Goal: Communication & Community: Answer question/provide support

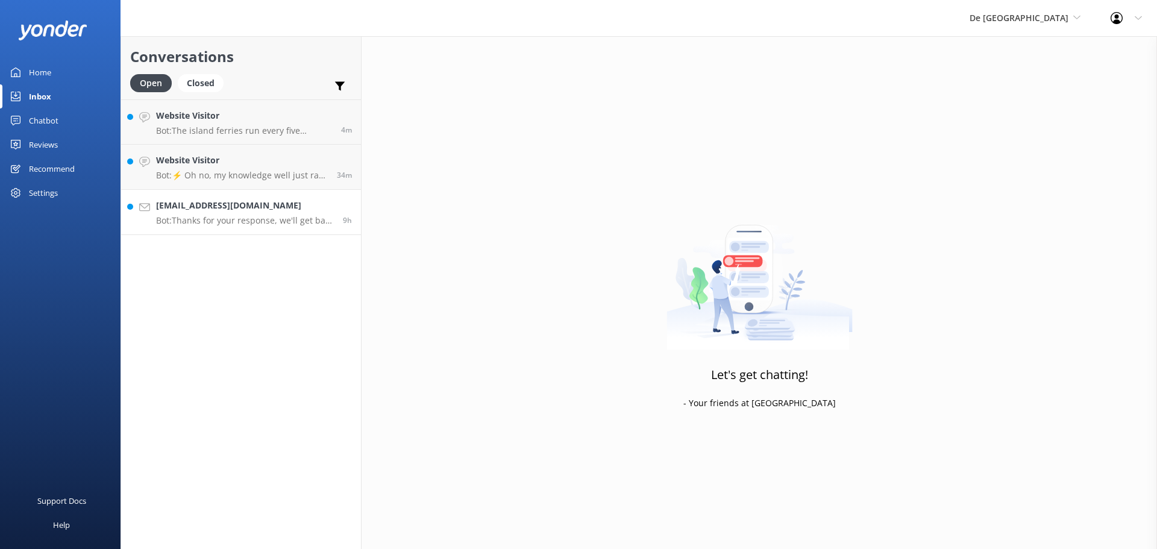
click at [287, 225] on p "Bot: Thanks for your response, we'll get back to you as soon as we can during o…" at bounding box center [245, 220] width 178 height 11
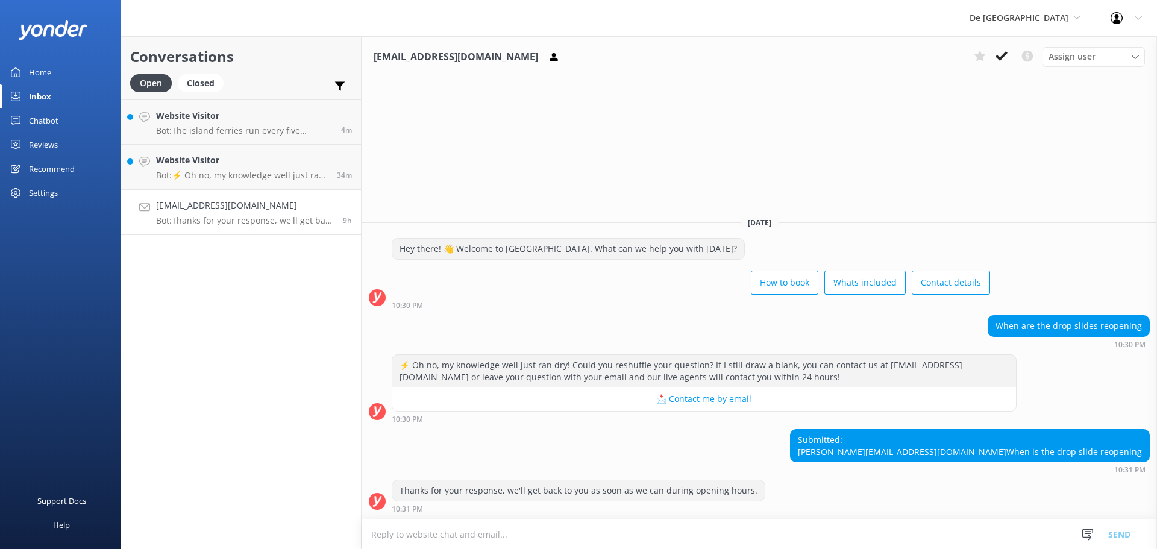
click at [458, 532] on textarea at bounding box center [760, 535] width 796 height 30
type textarea "october 21st"
click at [1128, 535] on button "Send" at bounding box center [1119, 534] width 45 height 30
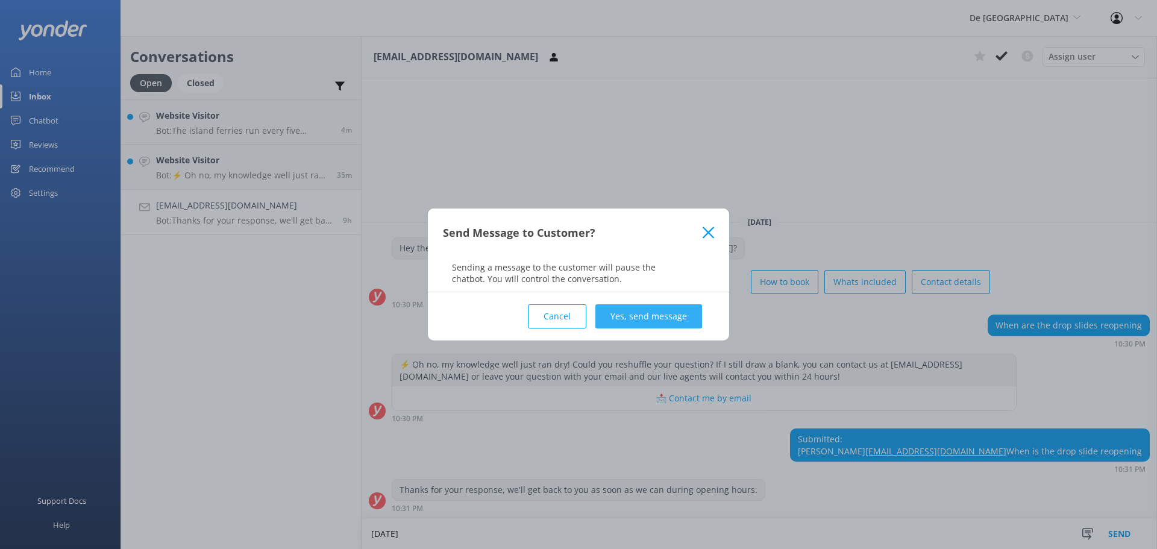
click at [702, 322] on button "Yes, send message" at bounding box center [648, 316] width 107 height 24
click at [695, 322] on div "Cancel Loading.. Yes, send message" at bounding box center [578, 316] width 271 height 48
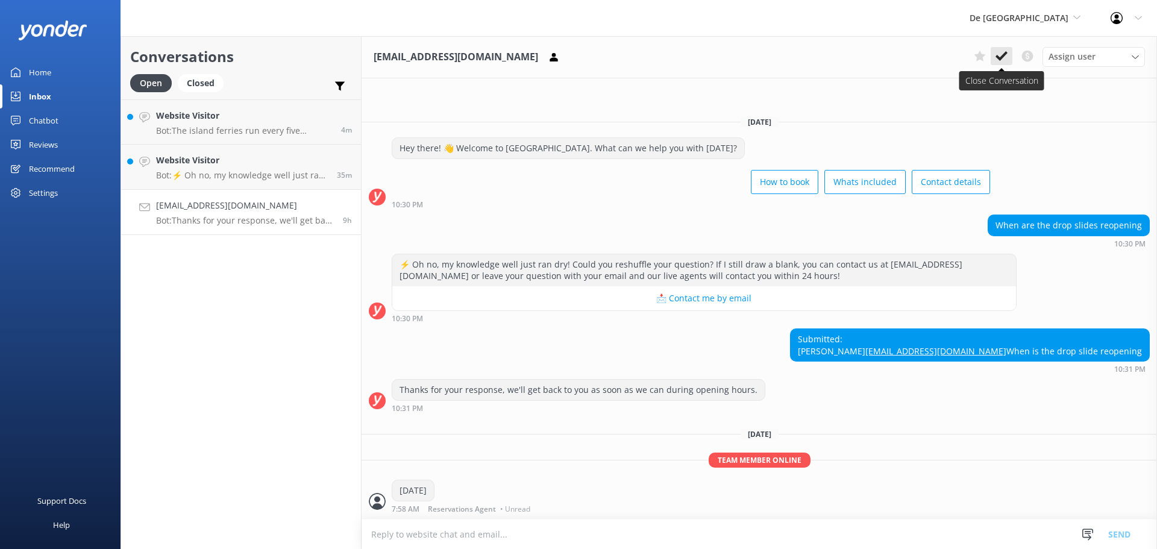
click at [1005, 55] on use at bounding box center [1002, 56] width 12 height 10
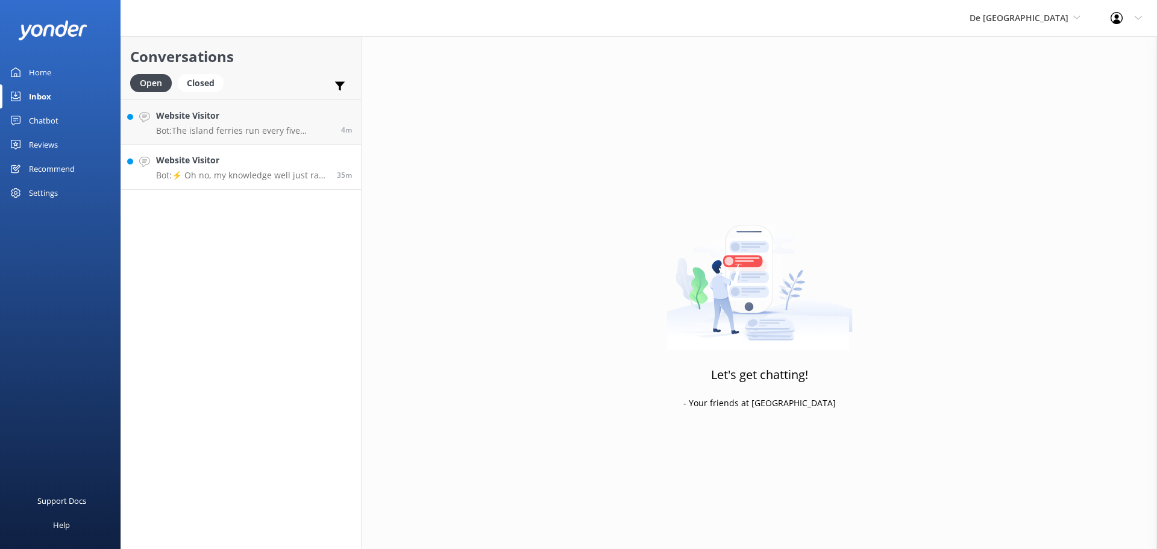
click at [225, 176] on p "Bot: ⚡ Oh no, my knowledge well just ran dry! Could you reshuffle your question…" at bounding box center [242, 175] width 172 height 11
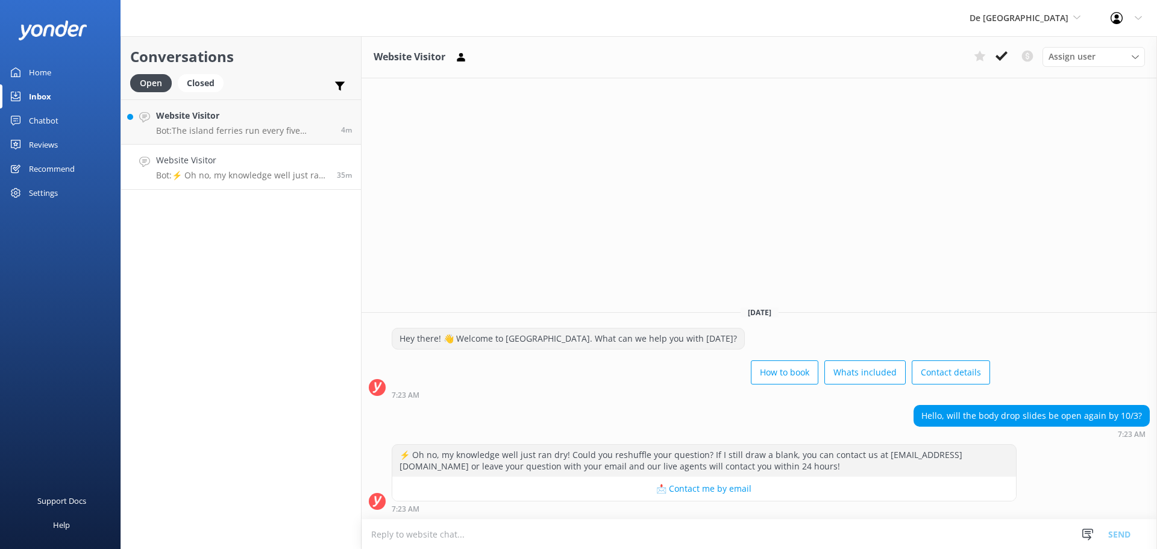
click at [524, 534] on textarea at bounding box center [760, 535] width 796 height 30
type textarea "it will be open on October 21st"
click at [1115, 532] on button "Send" at bounding box center [1119, 534] width 45 height 30
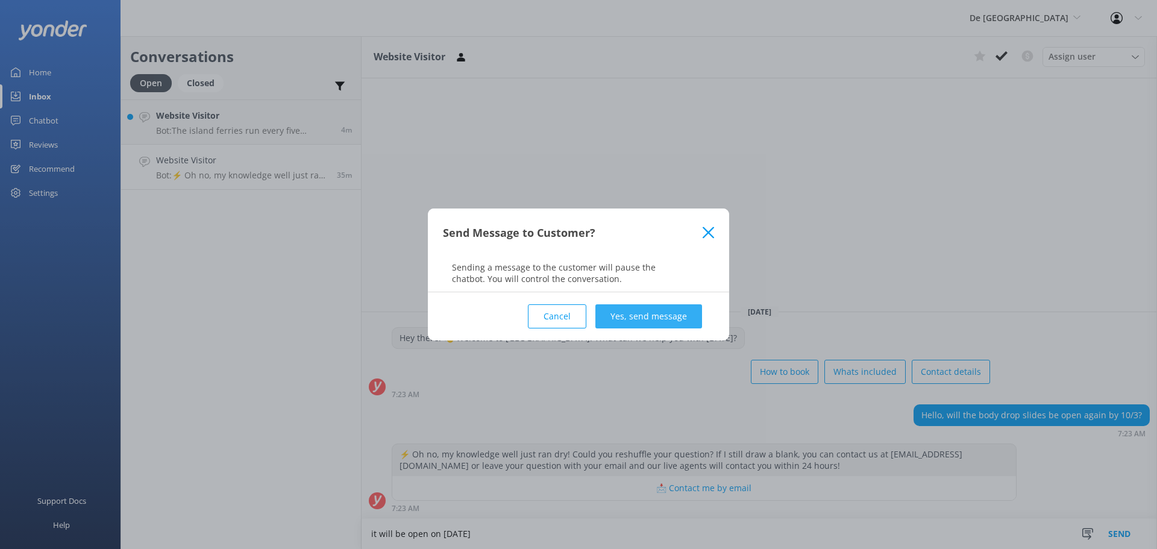
click at [636, 317] on button "Yes, send message" at bounding box center [648, 316] width 107 height 24
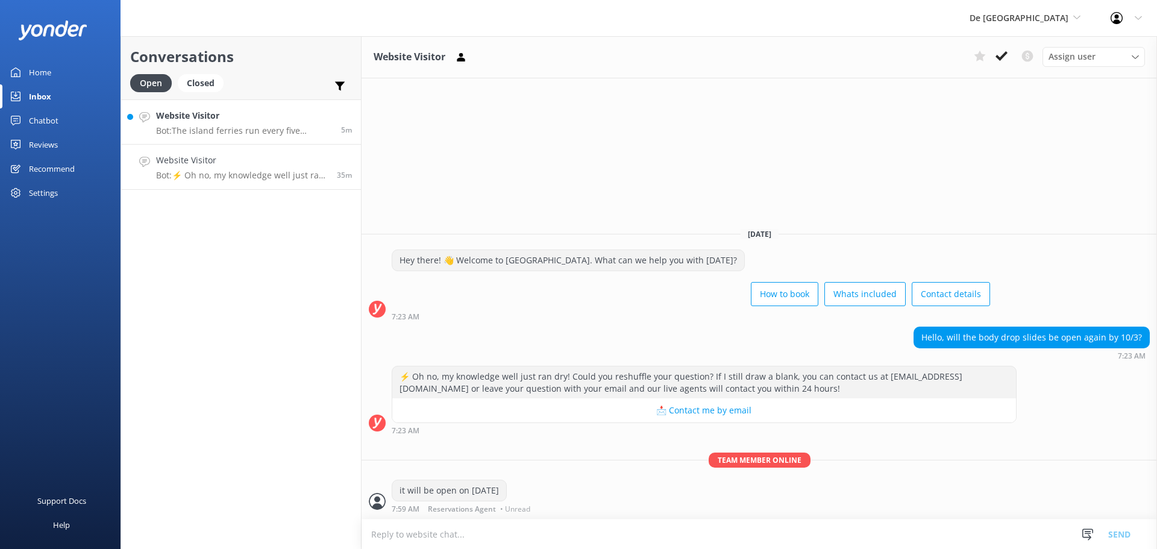
click at [262, 122] on h4 "Website Visitor" at bounding box center [244, 115] width 176 height 13
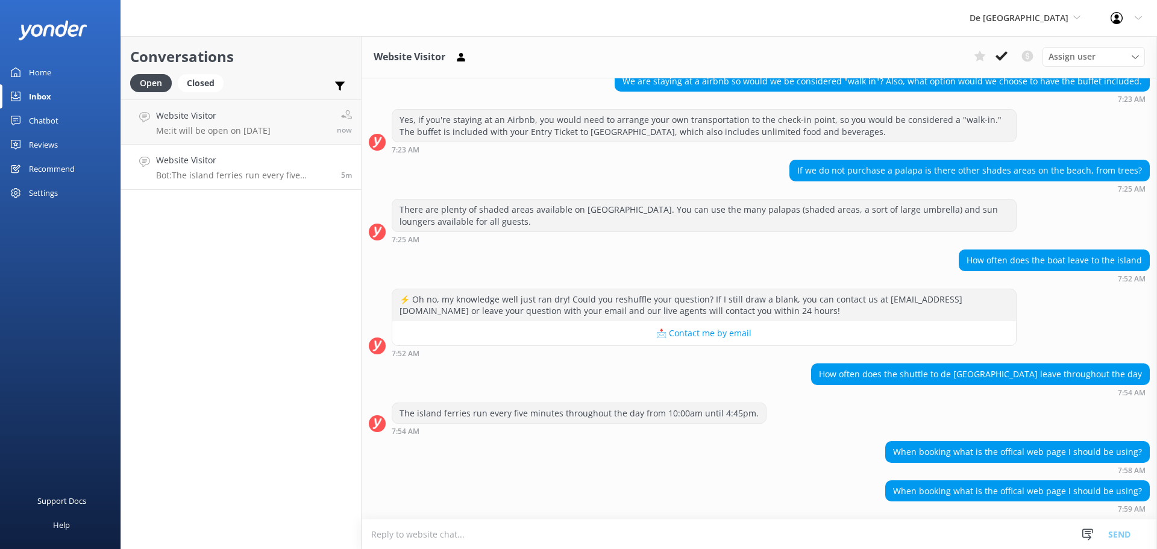
scroll to position [218, 0]
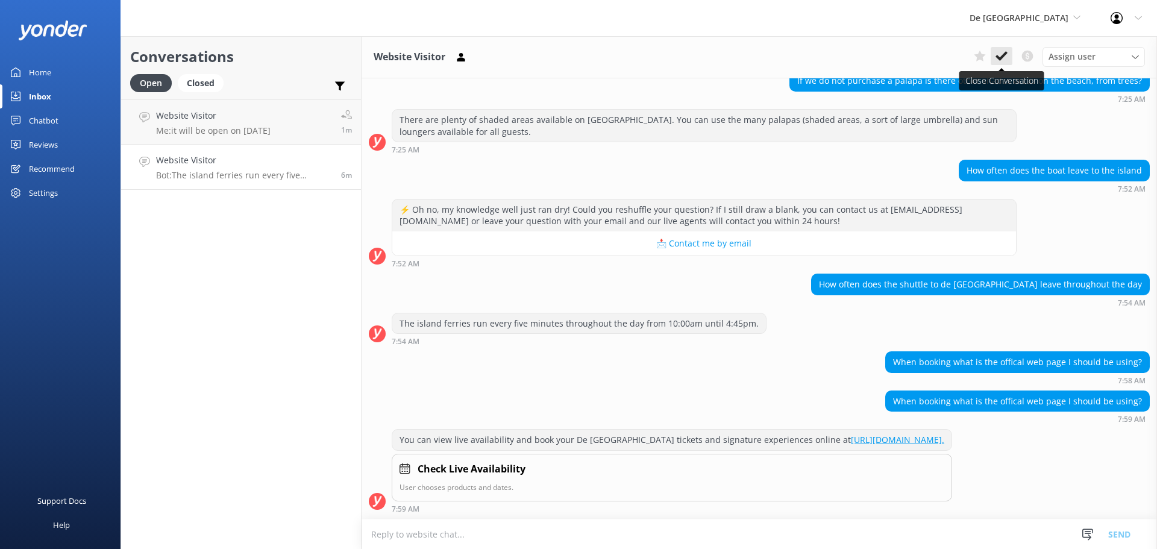
click at [1004, 54] on icon at bounding box center [1002, 56] width 12 height 12
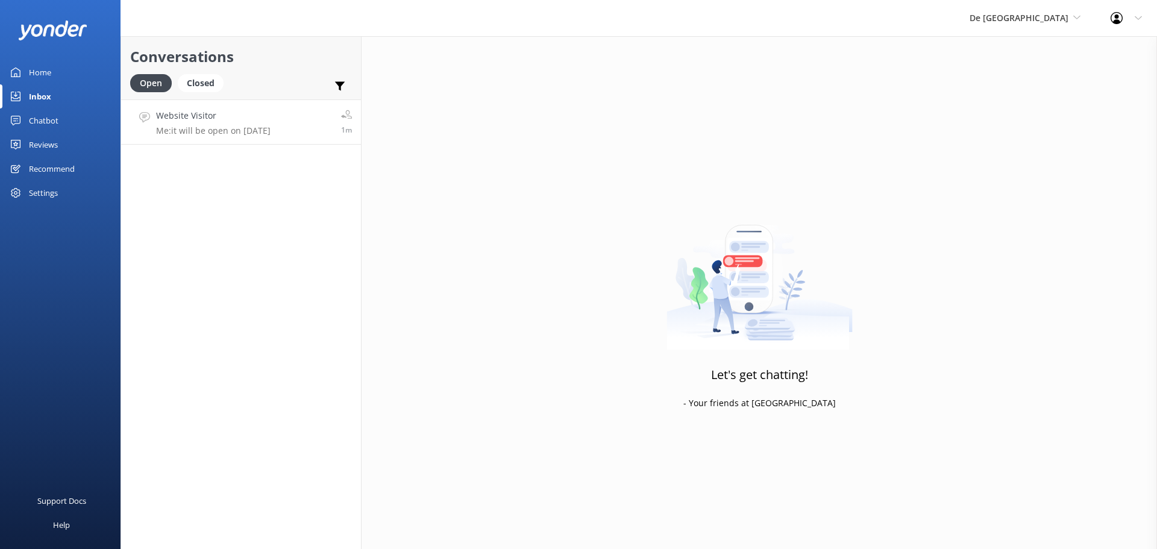
click at [245, 125] on div "Website Visitor Me: it will be open on October 21st" at bounding box center [213, 122] width 115 height 26
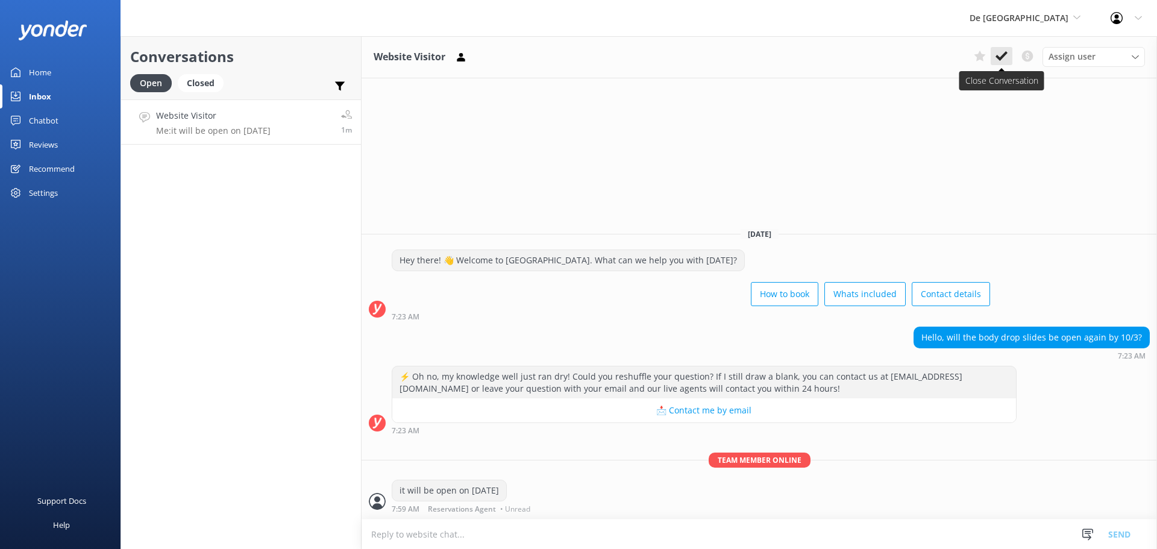
click at [996, 58] on icon at bounding box center [1002, 56] width 12 height 12
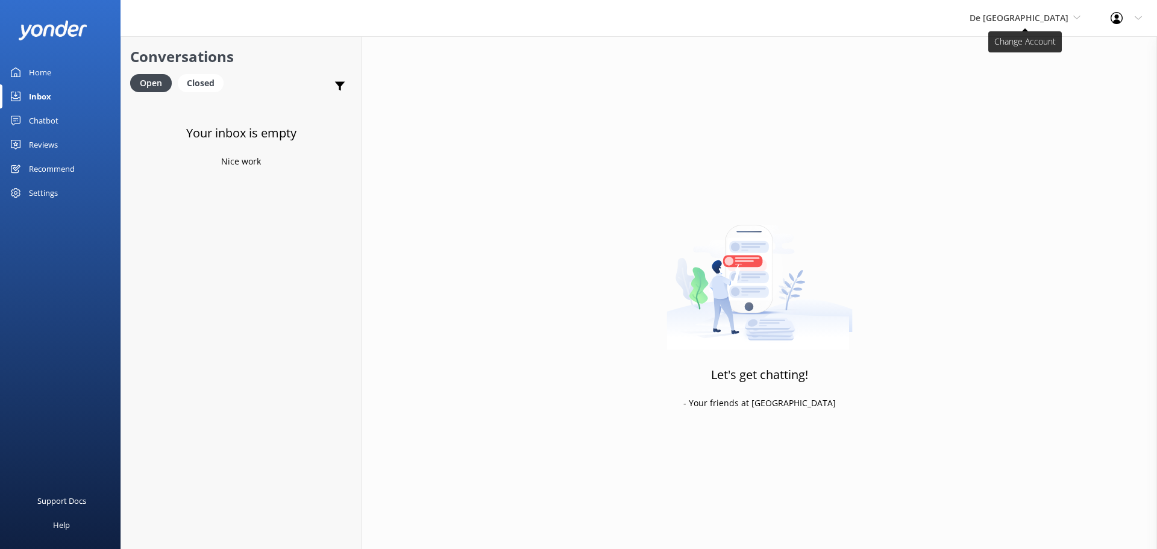
click at [1028, 17] on span "De [GEOGRAPHIC_DATA]" at bounding box center [1019, 17] width 99 height 11
click at [1017, 75] on link "Aruba's Activities Expert" at bounding box center [1015, 79] width 121 height 29
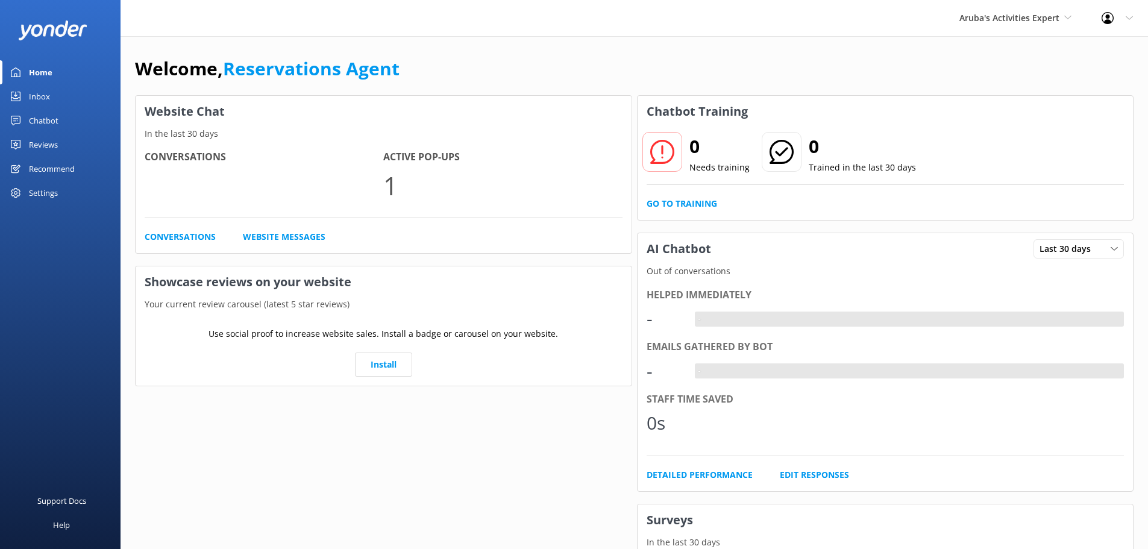
click at [43, 104] on div "Inbox" at bounding box center [39, 96] width 21 height 24
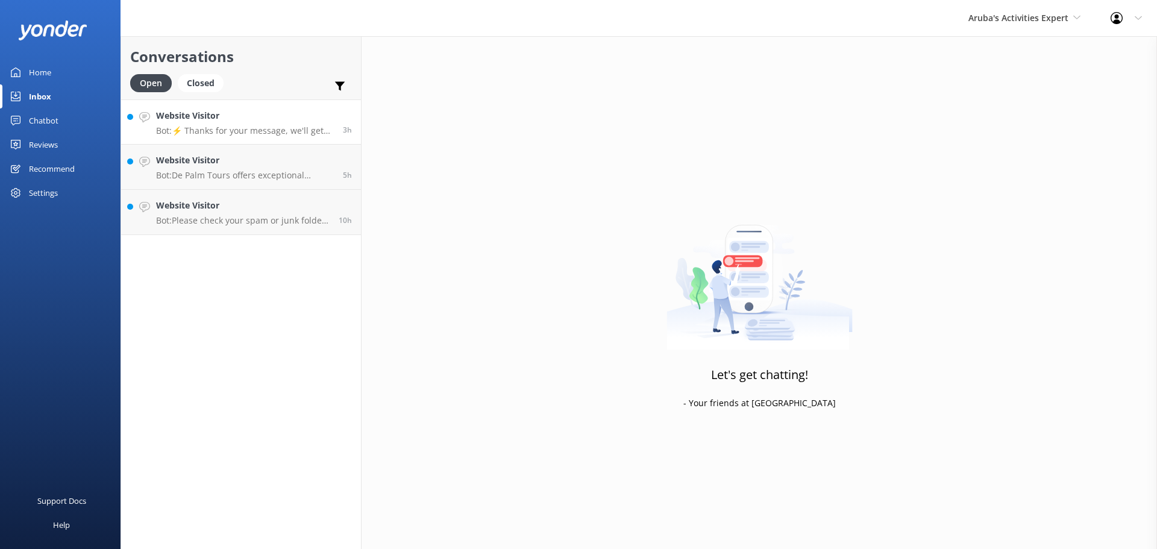
click at [254, 137] on link "Website Visitor Bot: ⚡ Thanks for your message, we'll get back to you as soon a…" at bounding box center [241, 121] width 240 height 45
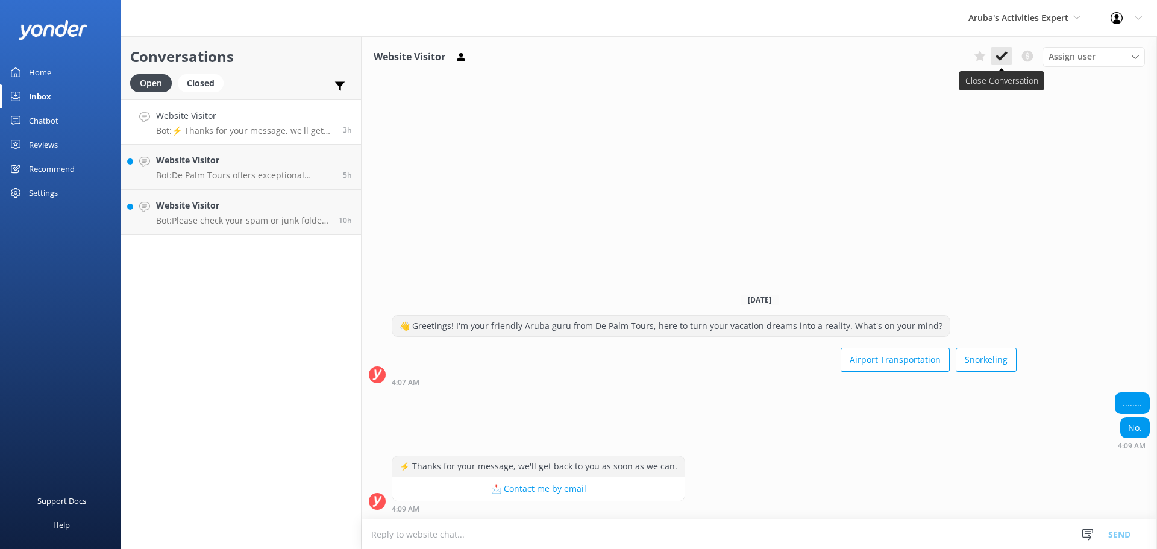
click at [1001, 49] on button at bounding box center [1002, 56] width 22 height 18
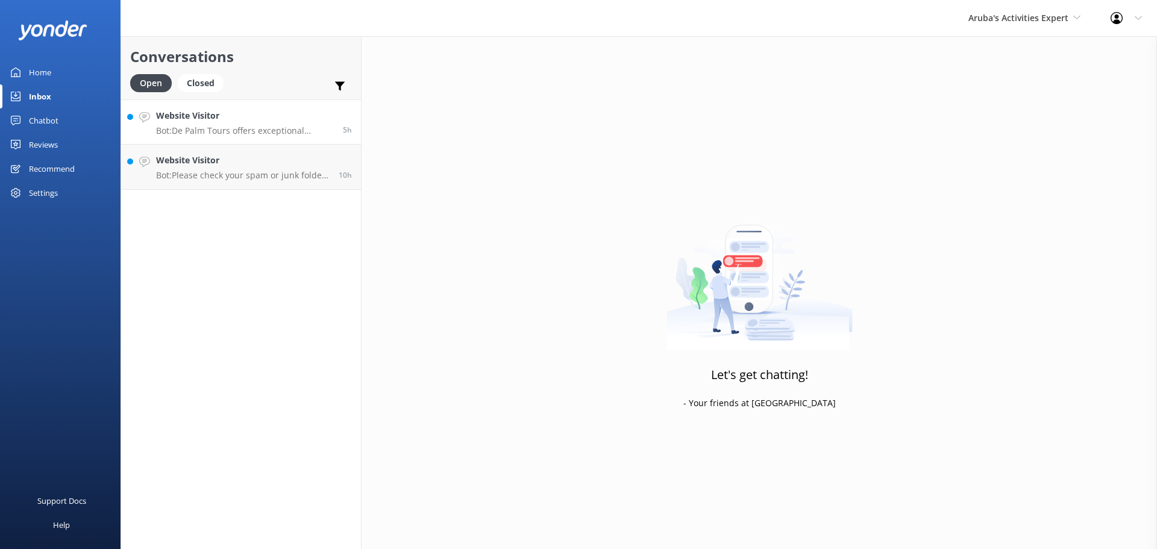
click at [273, 113] on h4 "Website Visitor" at bounding box center [245, 115] width 178 height 13
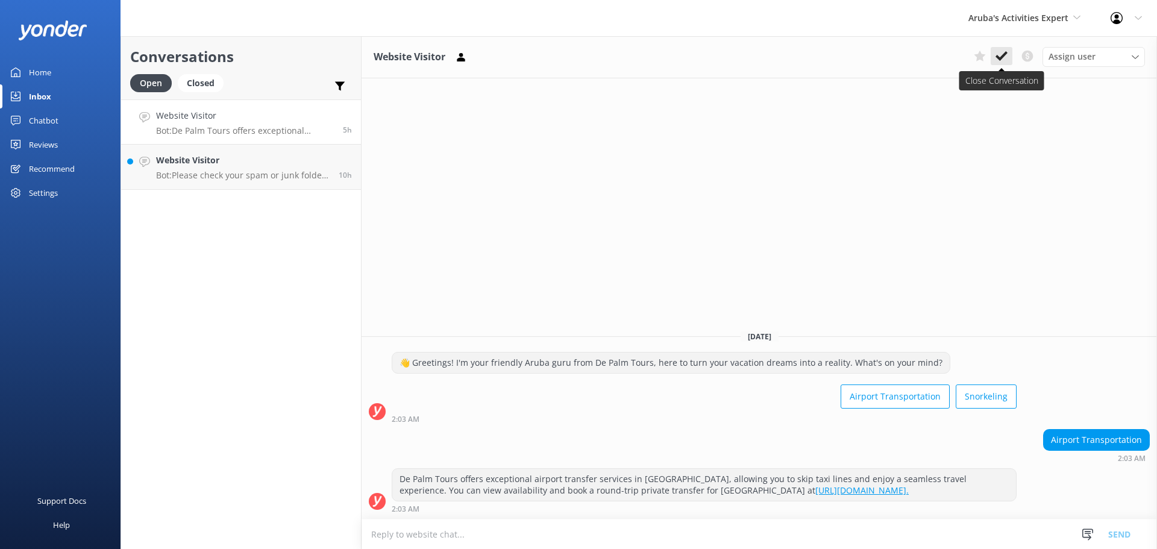
click at [1009, 53] on button at bounding box center [1002, 56] width 22 height 18
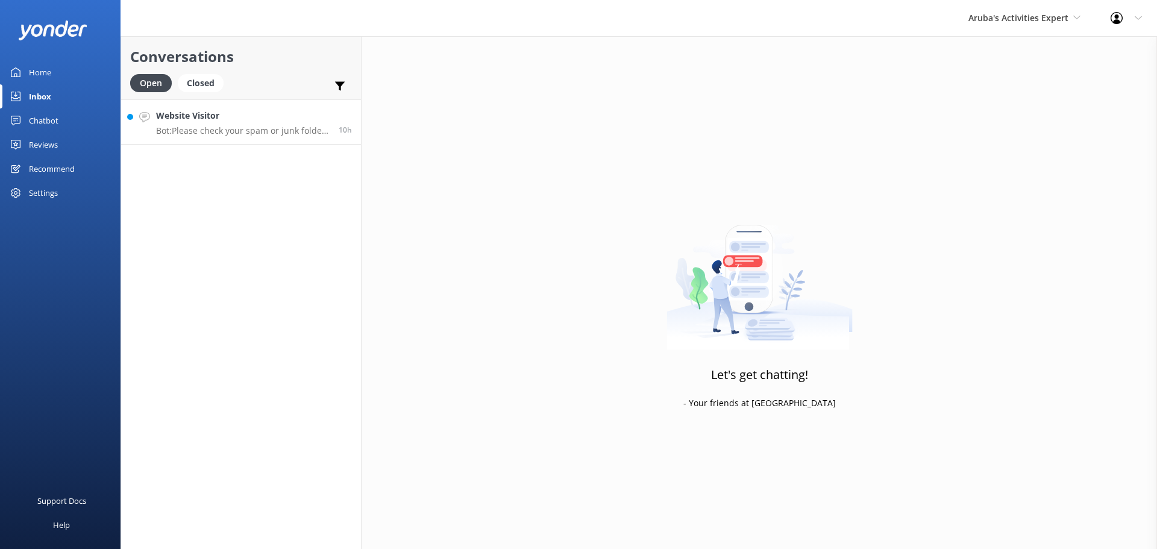
click at [271, 119] on h4 "Website Visitor" at bounding box center [243, 115] width 174 height 13
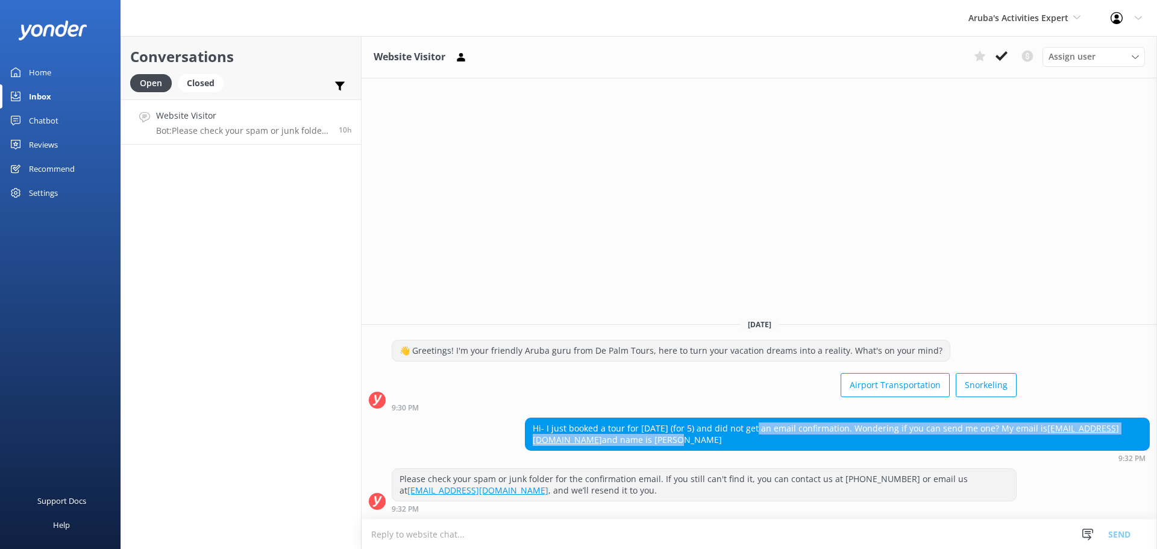
drag, startPoint x: 753, startPoint y: 434, endPoint x: 715, endPoint y: 437, distance: 38.1
click at [715, 437] on div "Hi- I just booked a tour for Dec 31 (for 5) and did not get an email confirmati…" at bounding box center [838, 434] width 624 height 32
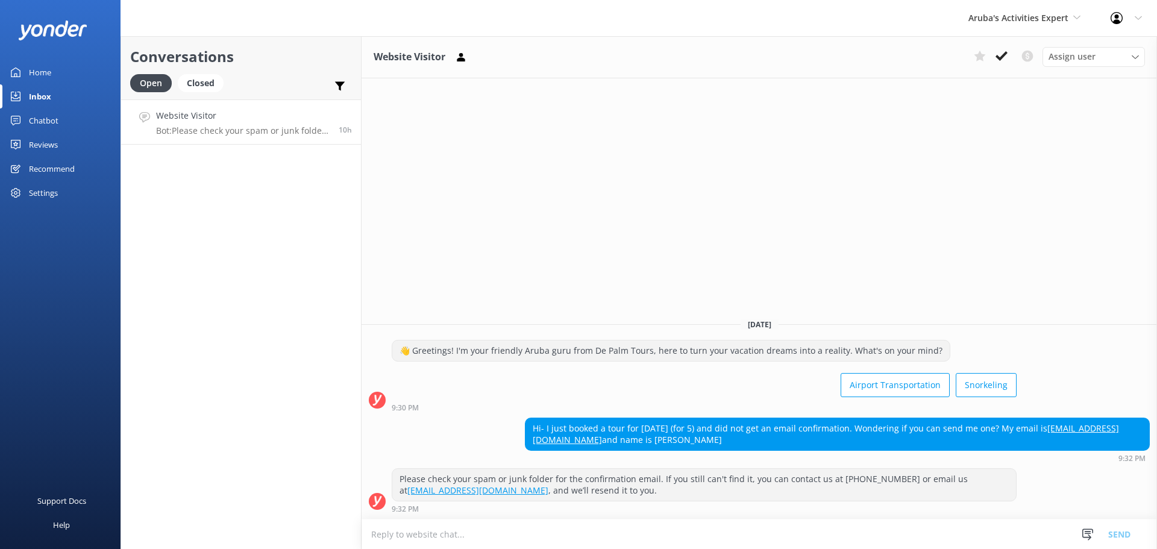
click at [752, 435] on div "Hi- I just booked a tour for Dec 31 (for 5) and did not get an email confirmati…" at bounding box center [838, 434] width 624 height 32
drag, startPoint x: 766, startPoint y: 441, endPoint x: 694, endPoint y: 438, distance: 72.4
click at [694, 438] on div "Hi- I just booked a tour for Dec 31 (for 5) and did not get an email confirmati…" at bounding box center [838, 434] width 624 height 32
copy div "Brad Johnson"
drag, startPoint x: 643, startPoint y: 442, endPoint x: 529, endPoint y: 439, distance: 114.5
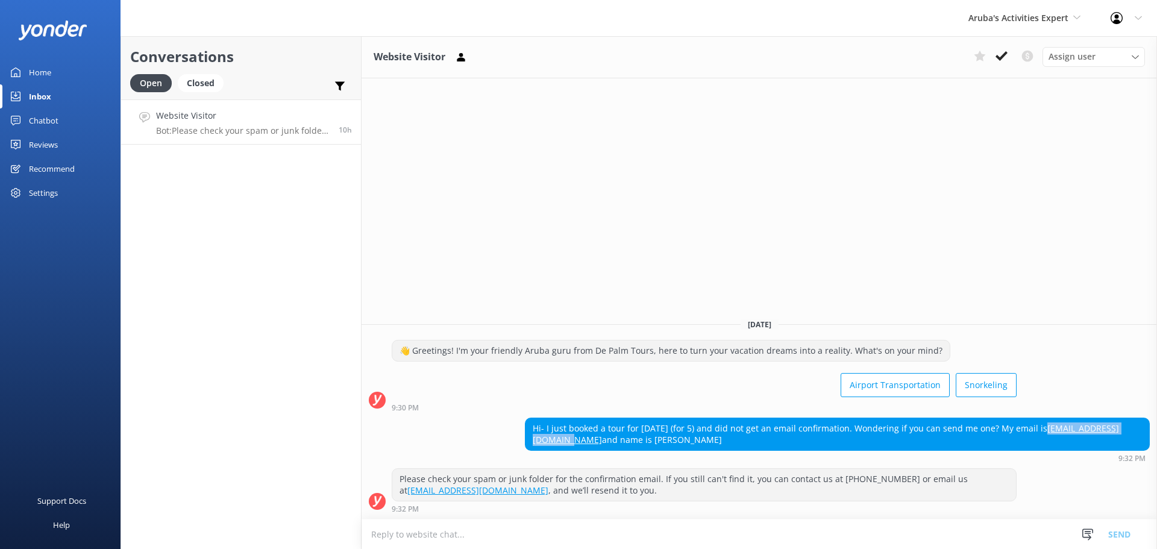
click at [529, 439] on div "Hi- I just booked a tour for Dec 31 (for 5) and did not get an email confirmati…" at bounding box center [838, 434] width 624 height 32
copy link "john4055@alumni.umn.edu"
click at [987, 48] on button at bounding box center [980, 56] width 22 height 18
click at [999, 52] on icon at bounding box center [1002, 56] width 12 height 12
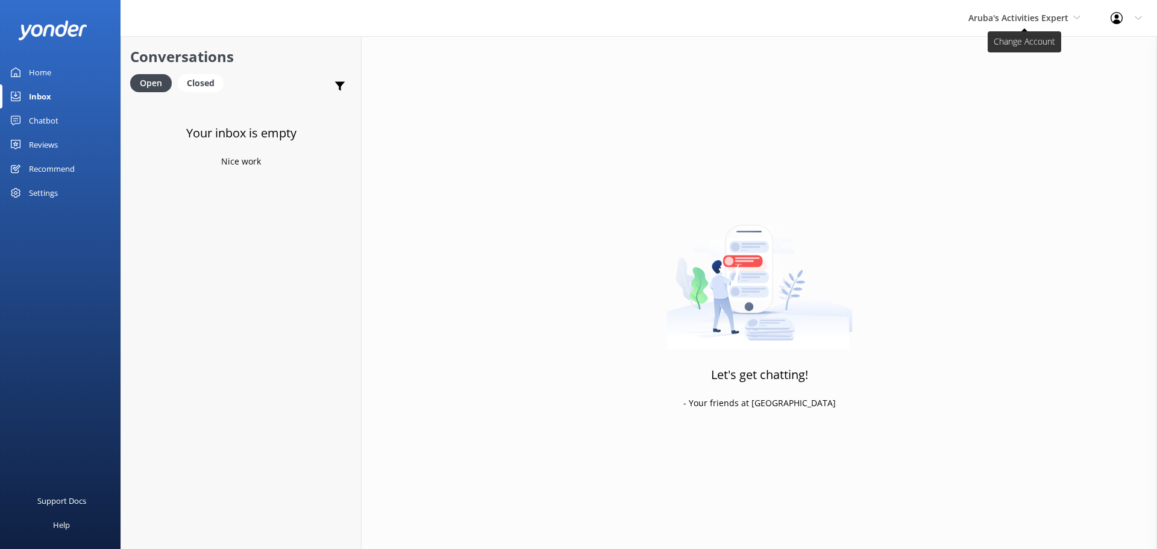
click at [1019, 16] on span "Aruba's Activities Expert" at bounding box center [1019, 17] width 100 height 11
click at [993, 100] on link "The Captain" at bounding box center [1013, 108] width 121 height 29
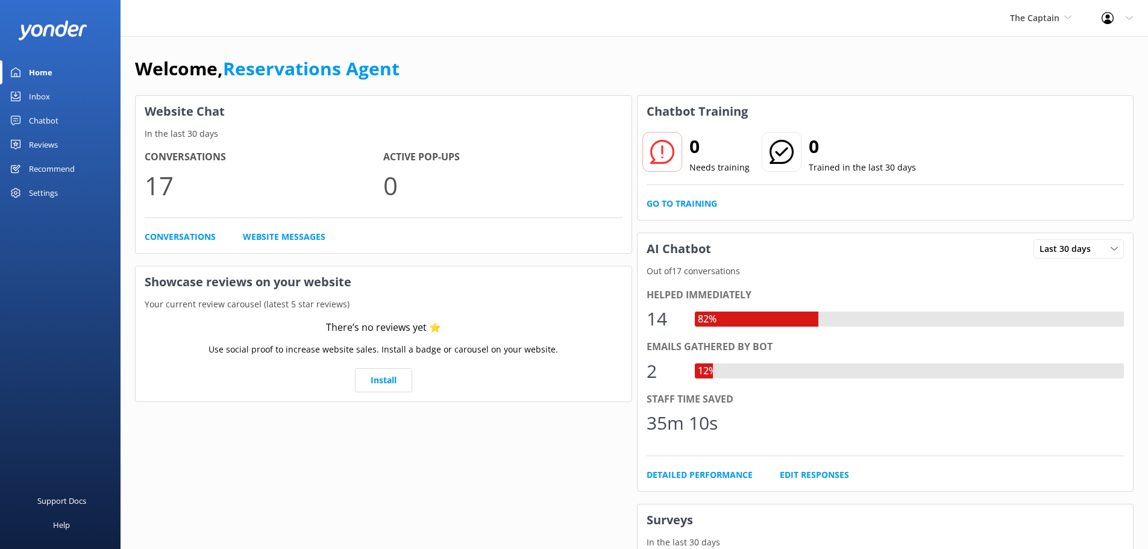
click at [55, 96] on link "Inbox" at bounding box center [60, 96] width 121 height 24
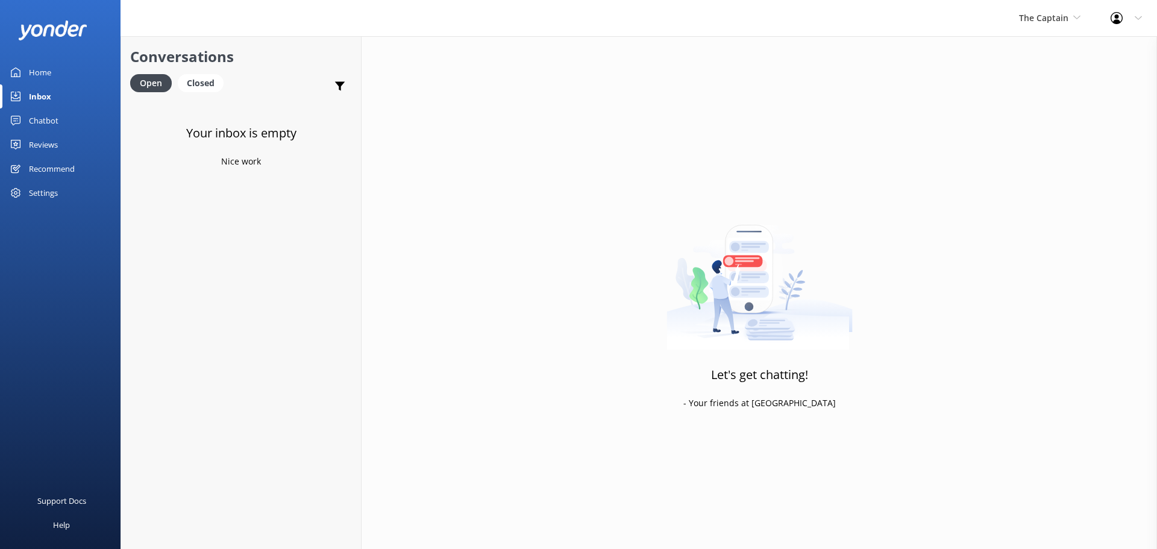
click at [1058, 25] on div "The Captain De Palm Island Aruba's Activities Expert The Captain" at bounding box center [1050, 18] width 92 height 36
click at [1043, 61] on link "De [GEOGRAPHIC_DATA]" at bounding box center [1064, 50] width 121 height 29
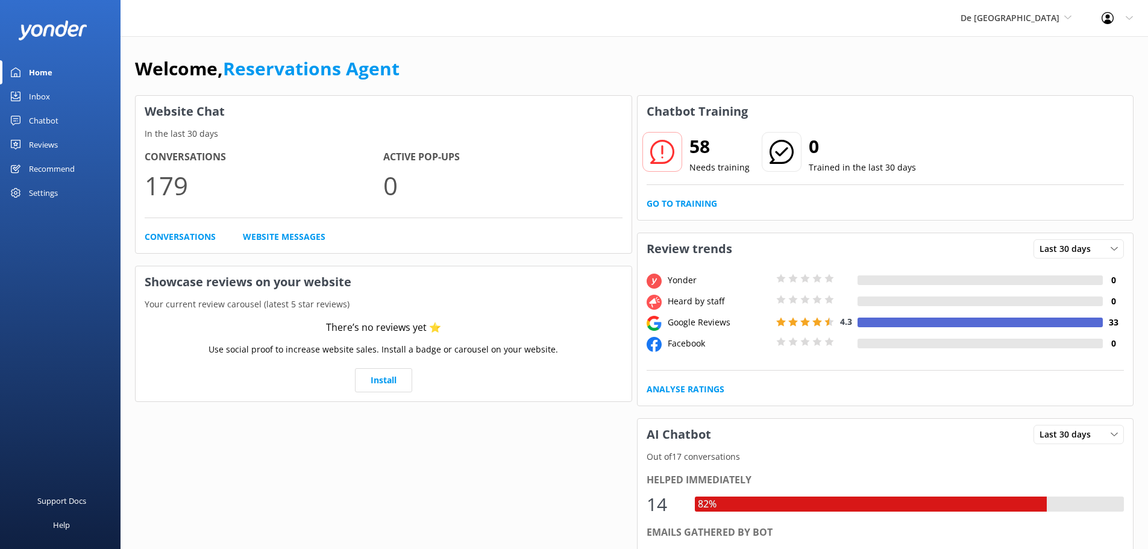
click at [39, 89] on div "Inbox" at bounding box center [39, 96] width 21 height 24
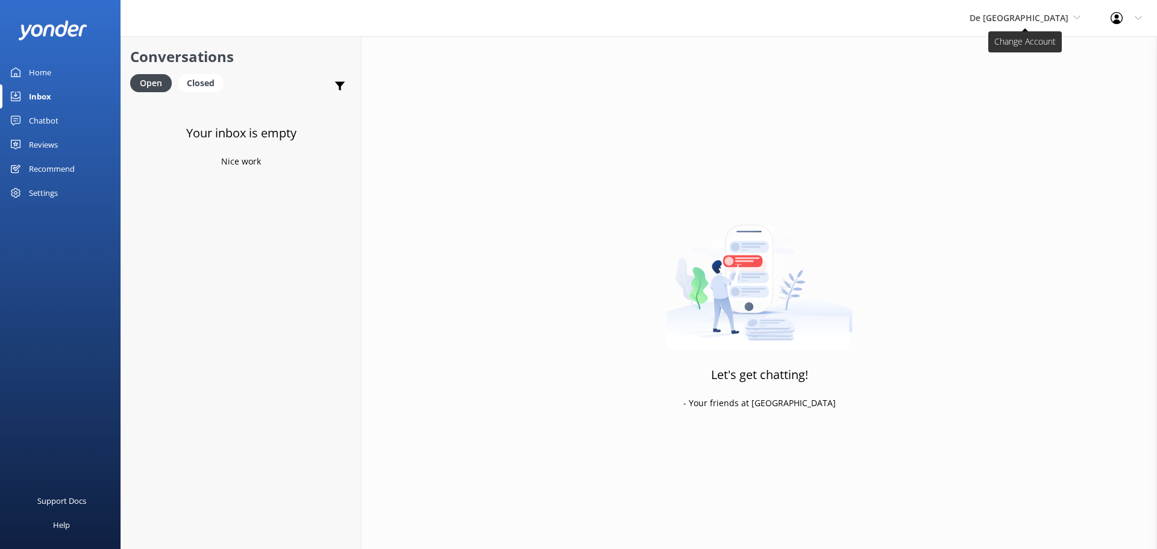
click at [1035, 22] on span "De [GEOGRAPHIC_DATA]" at bounding box center [1019, 17] width 99 height 11
click at [1024, 106] on link "The Captain" at bounding box center [1015, 108] width 121 height 29
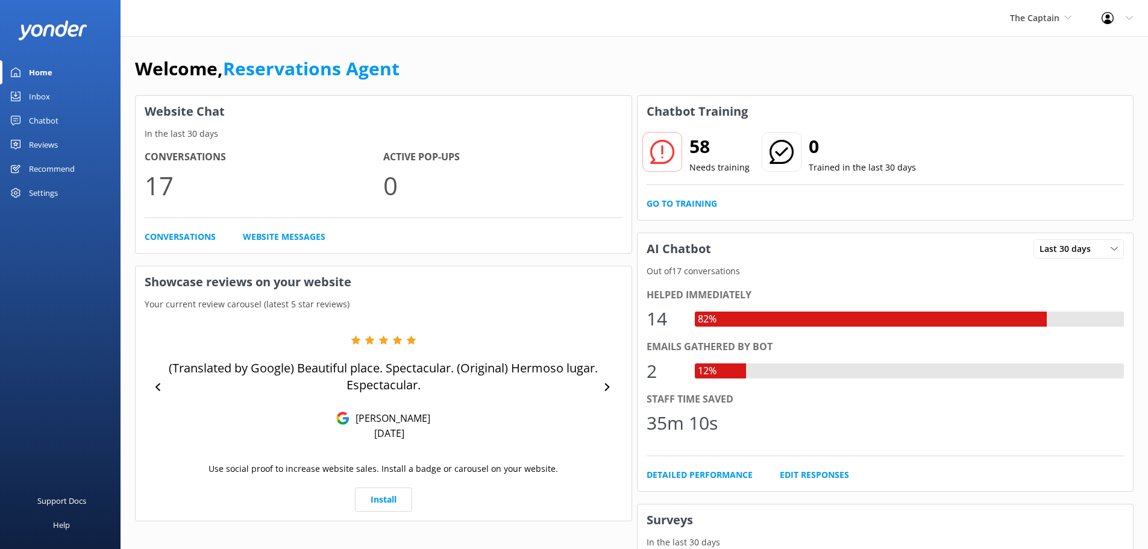
click at [42, 93] on div "Inbox" at bounding box center [39, 96] width 21 height 24
